Goal: Find specific page/section: Find specific page/section

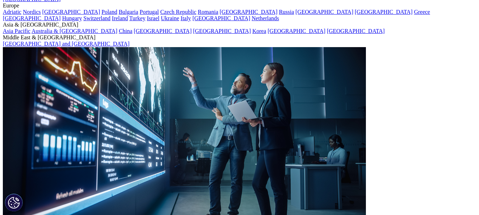
scroll to position [66, 0]
